Goal: Information Seeking & Learning: Learn about a topic

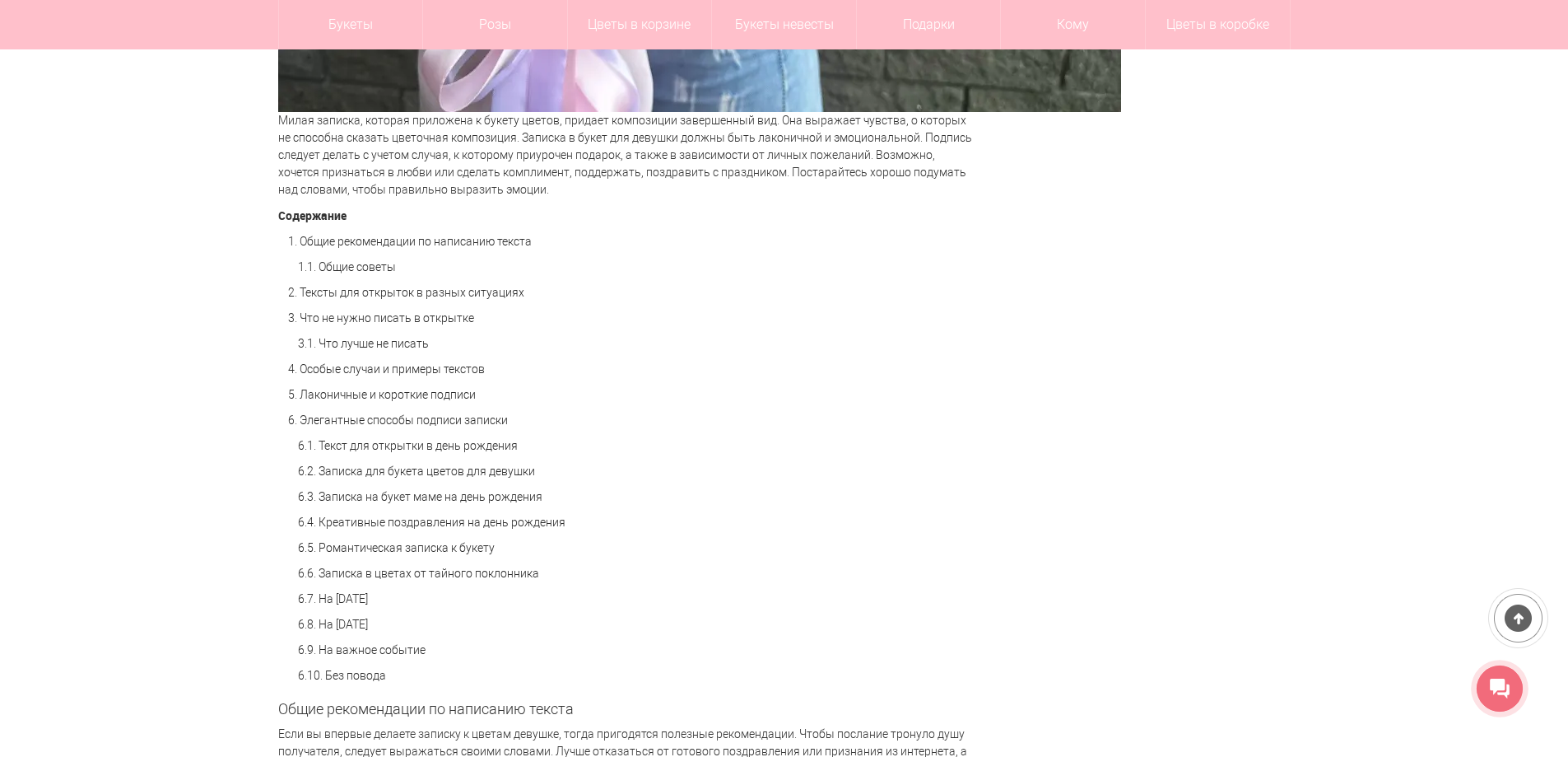
scroll to position [1153, 0]
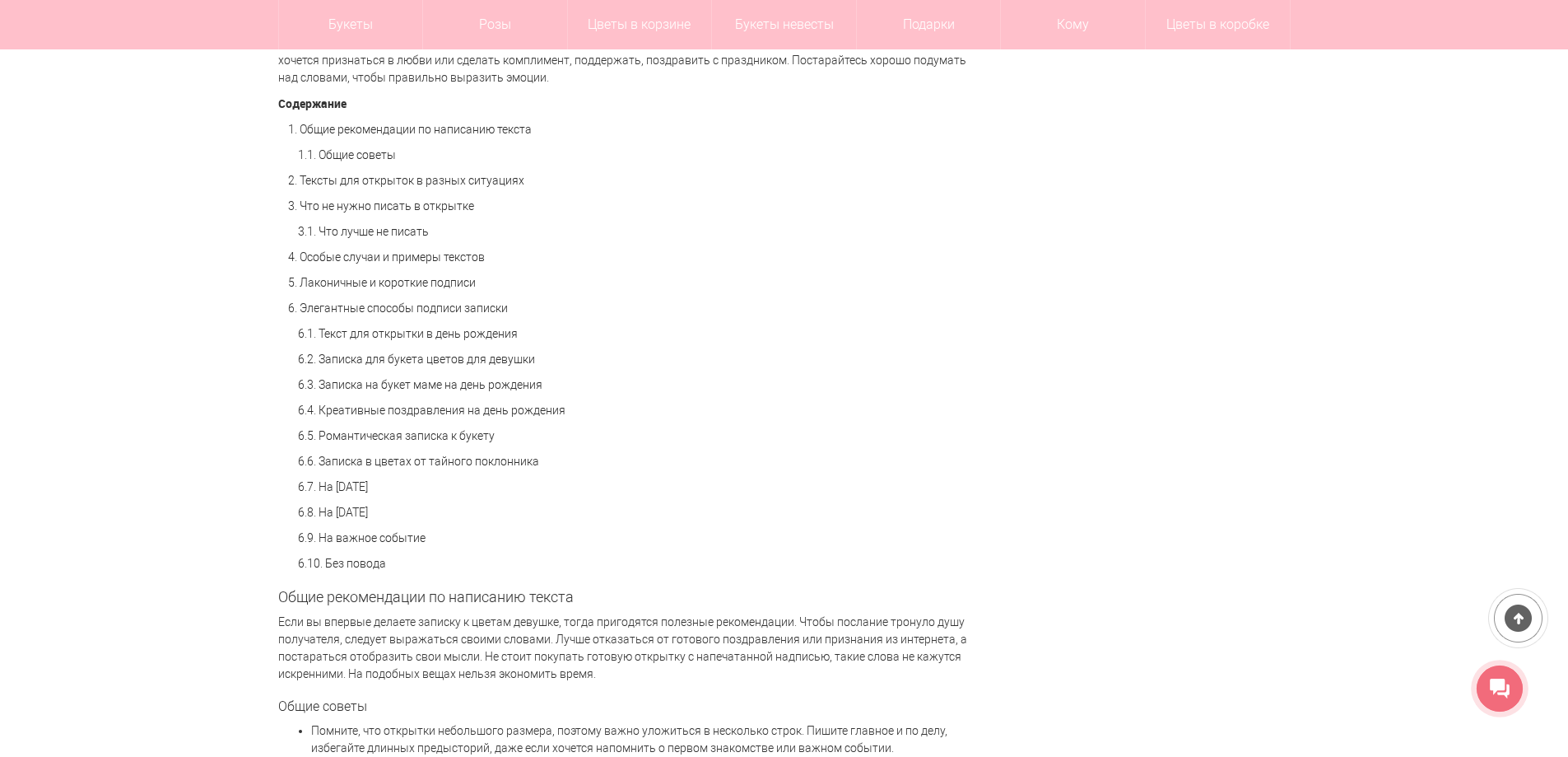
click at [463, 433] on link "6.5. Романтическая записка к букету" at bounding box center [396, 435] width 197 height 13
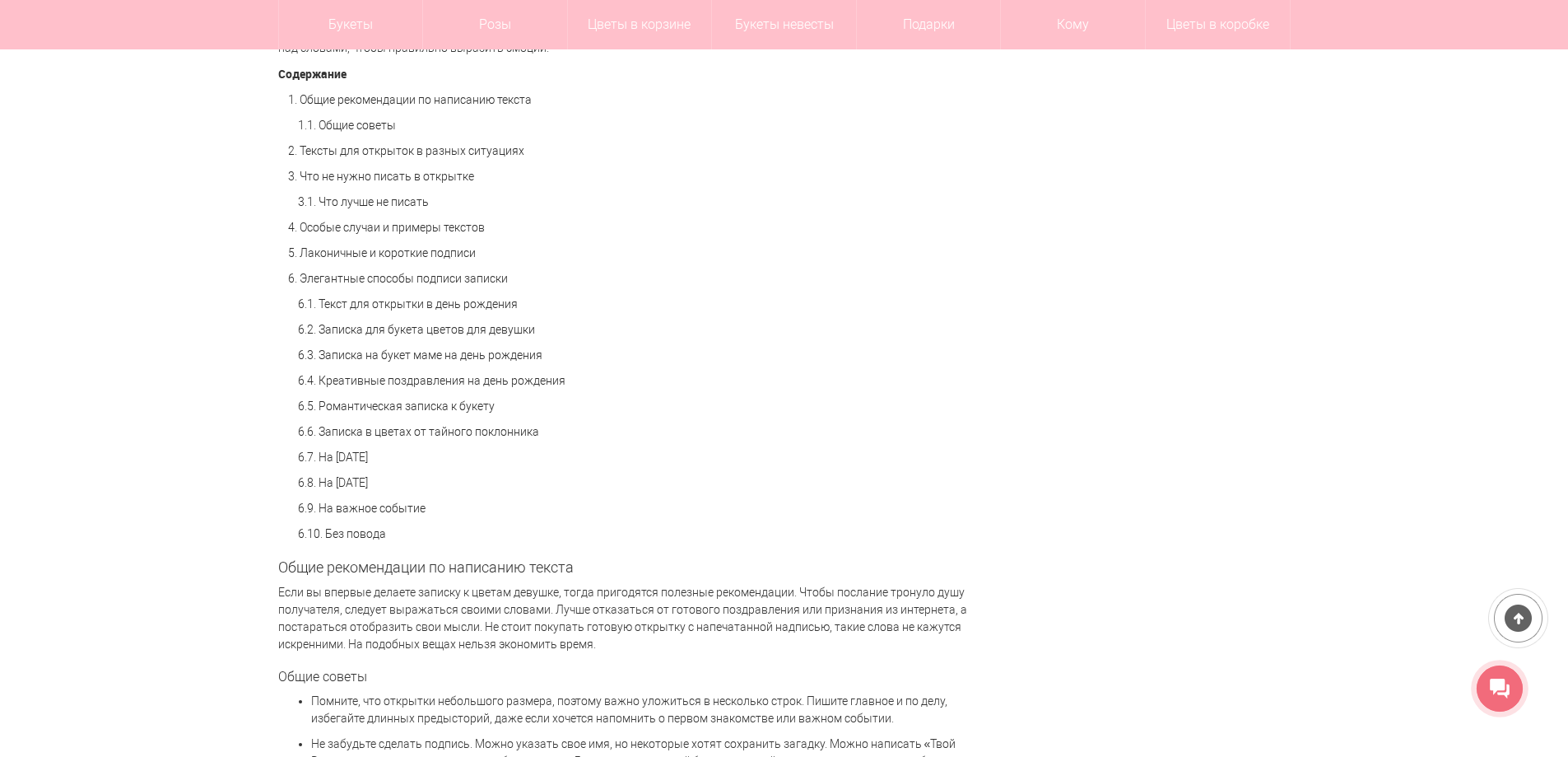
scroll to position [1211, 0]
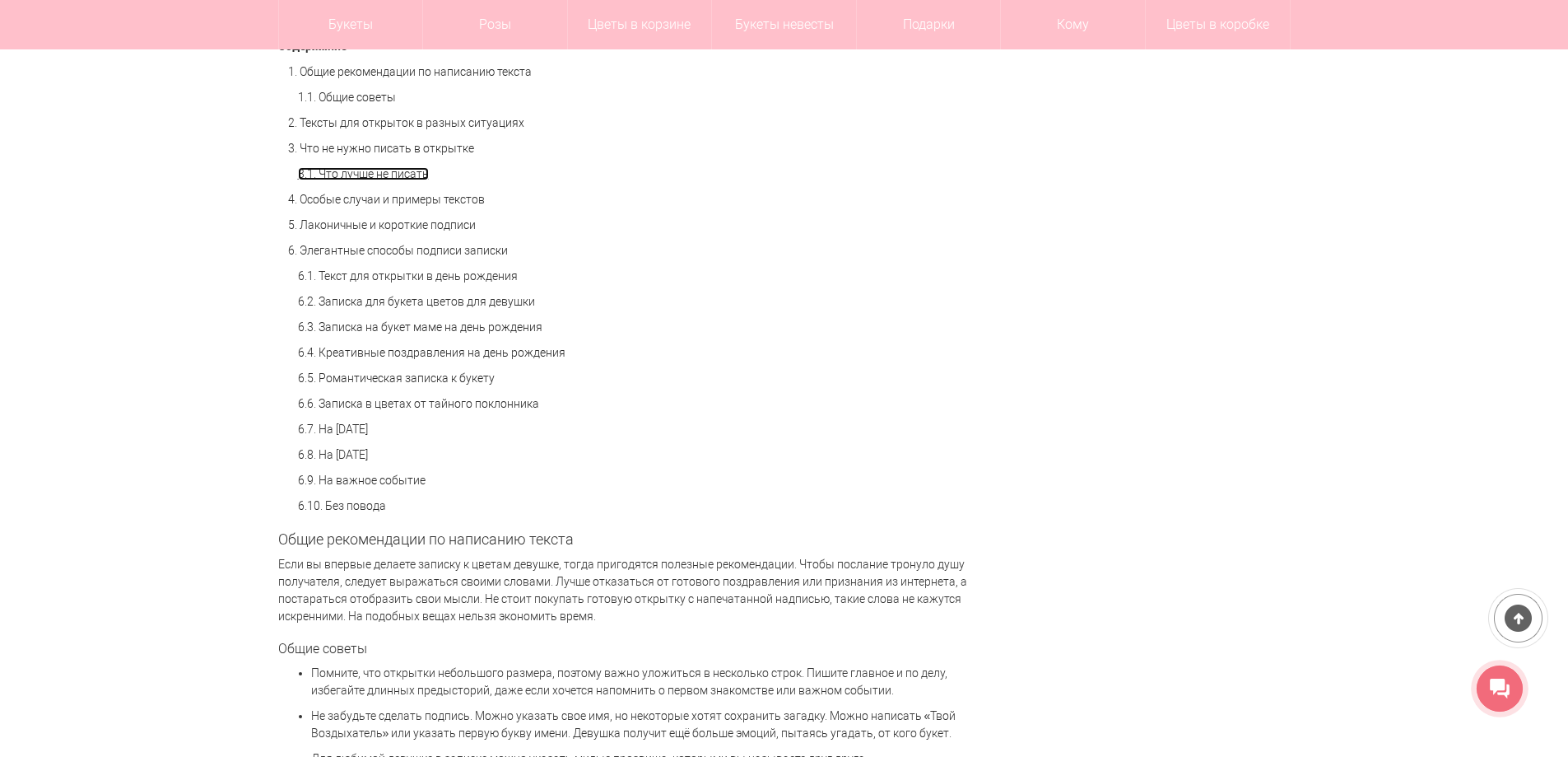
click at [383, 172] on link "3.1. Что лучше не писать" at bounding box center [364, 174] width 131 height 13
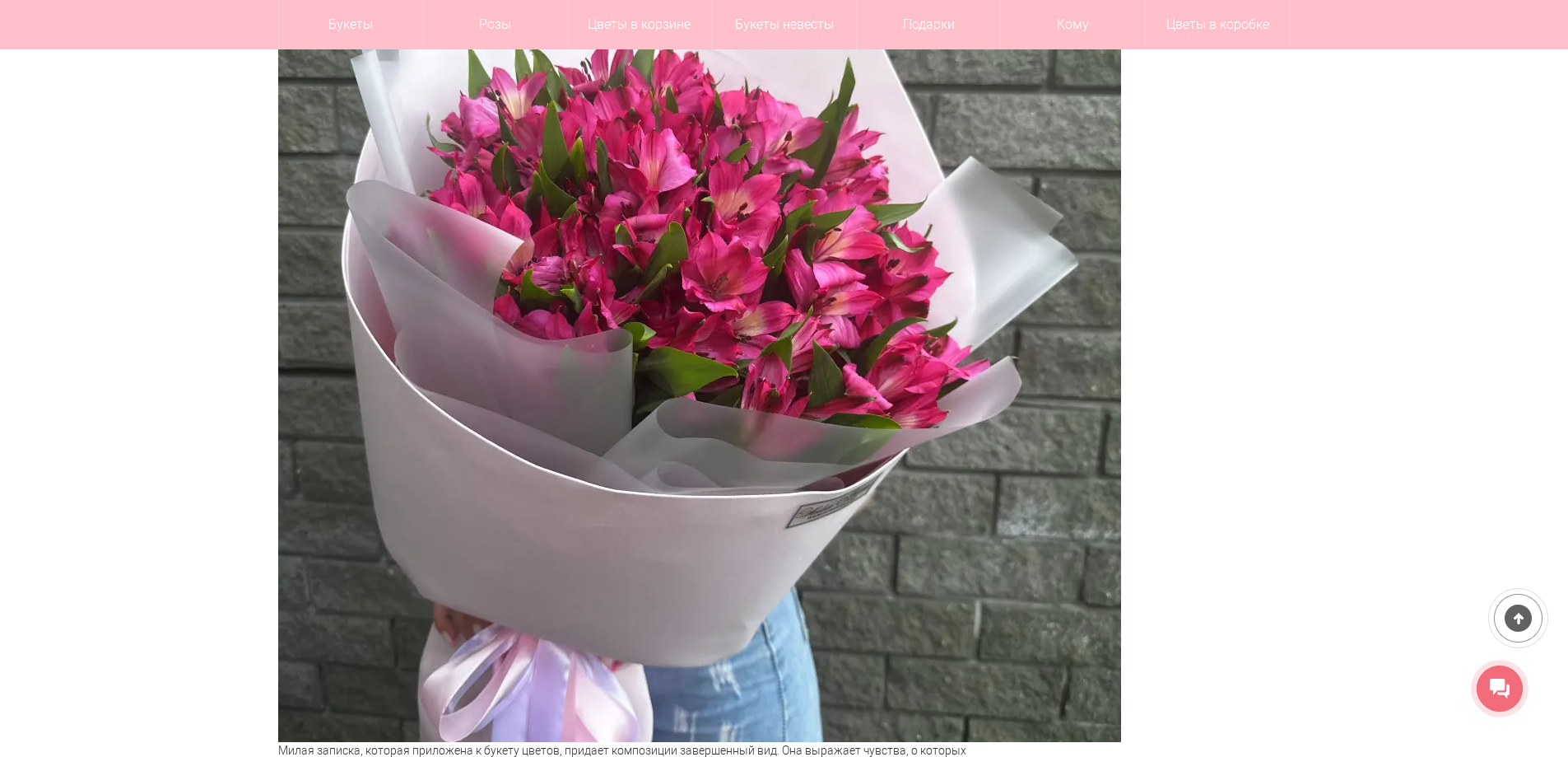
scroll to position [412, 0]
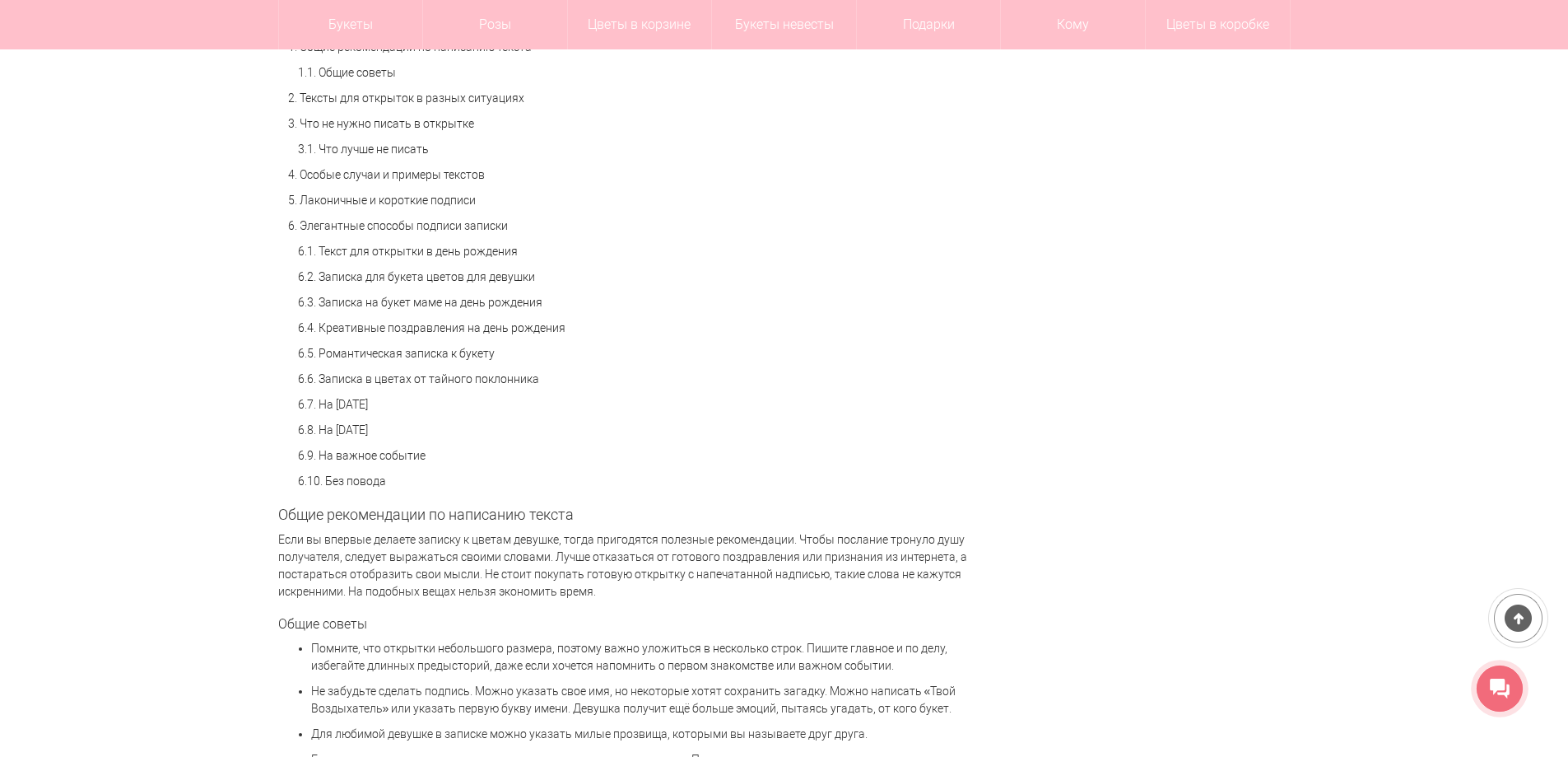
scroll to position [1153, 0]
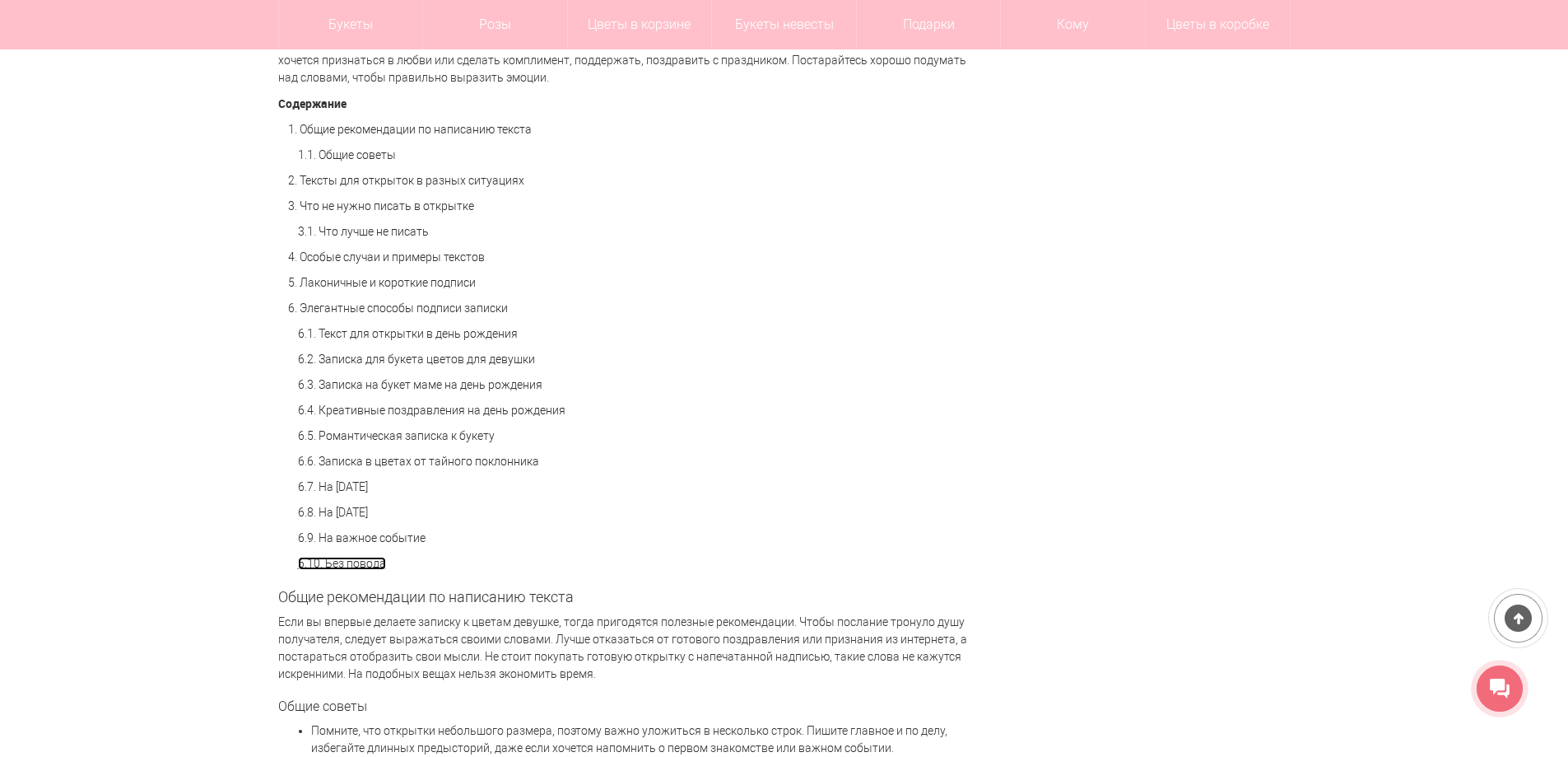
click at [374, 565] on link "6.10. Без повода" at bounding box center [342, 563] width 88 height 13
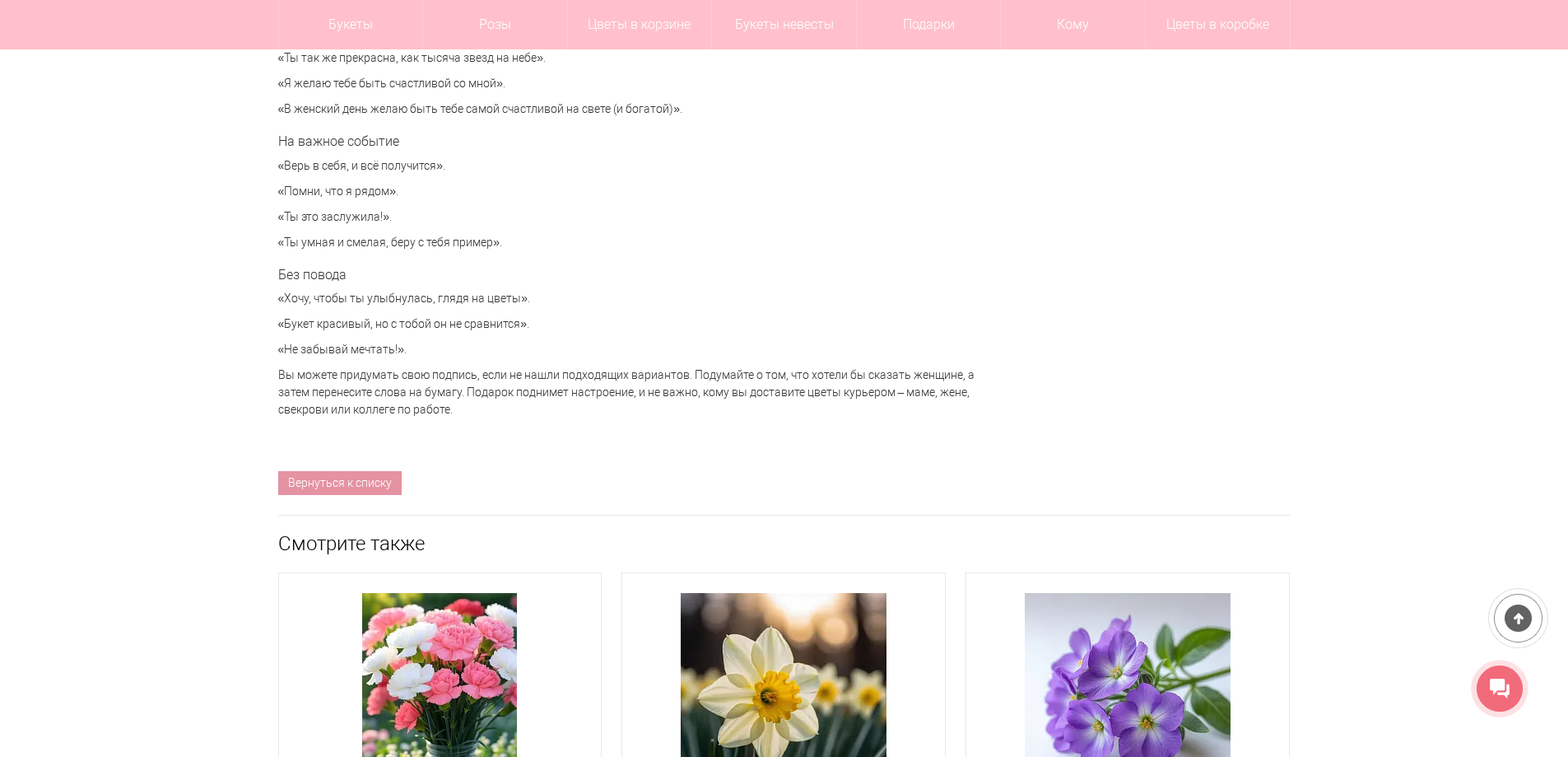
scroll to position [7059, 0]
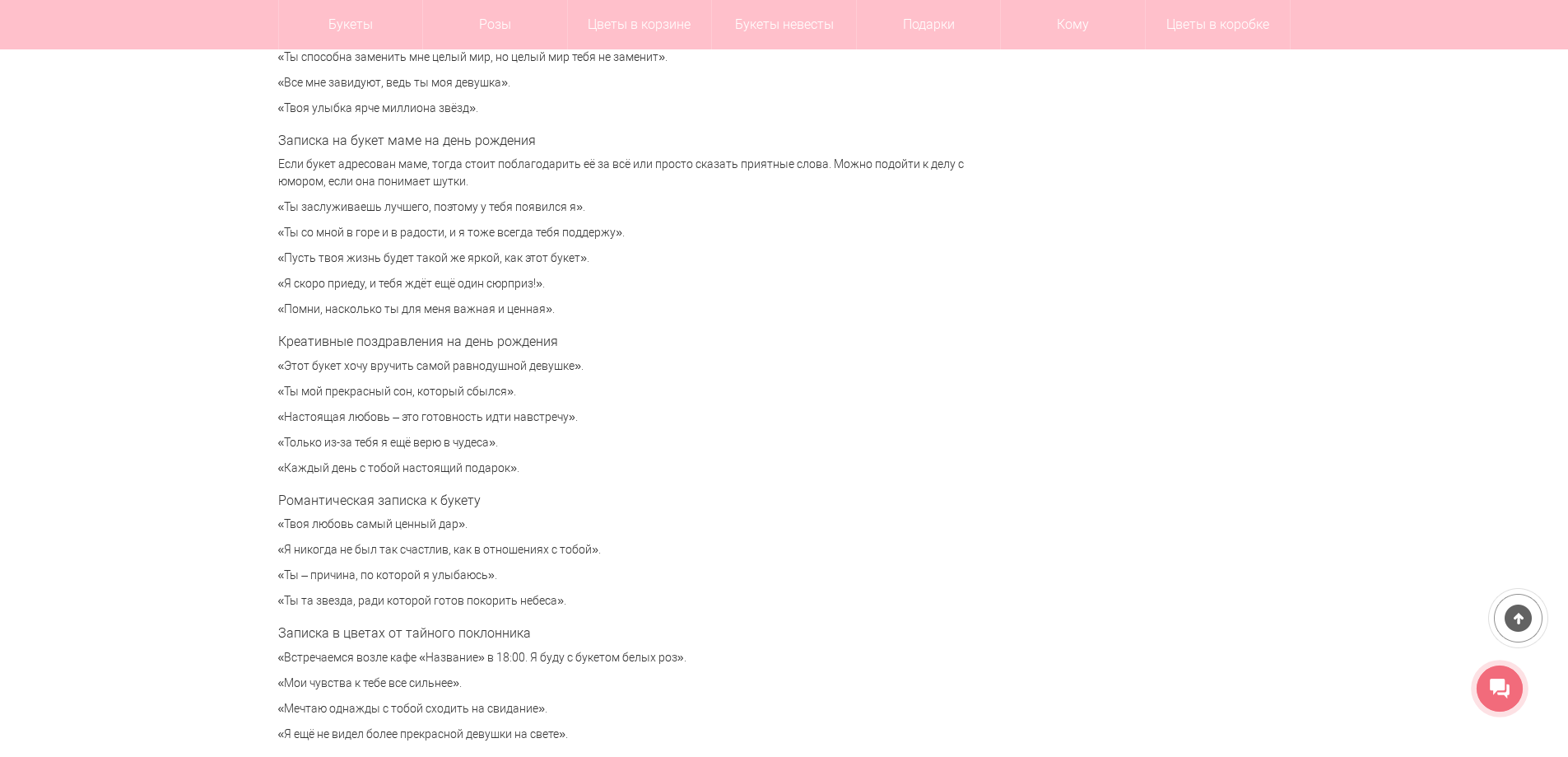
scroll to position [5412, 0]
